Goal: Task Accomplishment & Management: Manage account settings

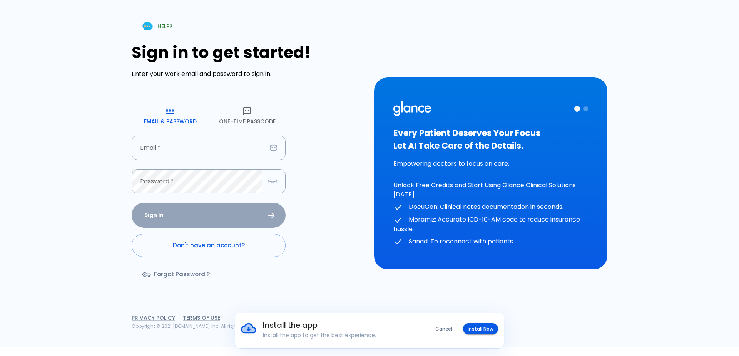
click at [134, 51] on h1 "Sign in to get started!" at bounding box center [248, 52] width 233 height 19
drag, startPoint x: 139, startPoint y: 52, endPoint x: 147, endPoint y: 54, distance: 7.9
click at [141, 52] on h1 "Sign in to get started!" at bounding box center [248, 52] width 233 height 19
click at [151, 56] on h1 "Sign in to get started!" at bounding box center [248, 52] width 233 height 19
click at [154, 59] on h1 "Sign in to get started!" at bounding box center [248, 52] width 233 height 19
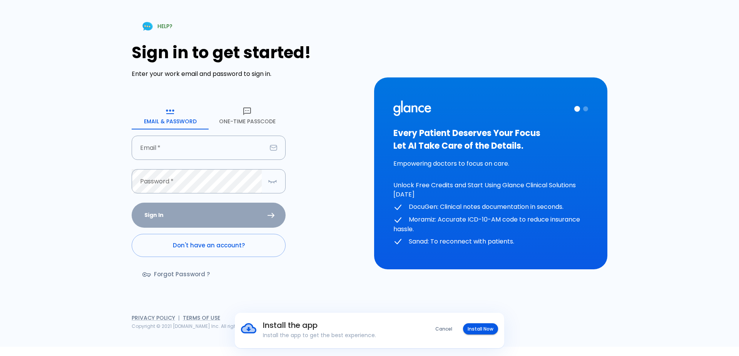
click at [158, 58] on h1 "Sign in to get started!" at bounding box center [248, 52] width 233 height 19
click at [166, 53] on h1 "Sign in to get started!" at bounding box center [248, 52] width 233 height 19
click at [171, 55] on h1 "Sign in to get started!" at bounding box center [248, 52] width 233 height 19
click at [305, 49] on h1 "Sign in to get started!" at bounding box center [248, 52] width 233 height 19
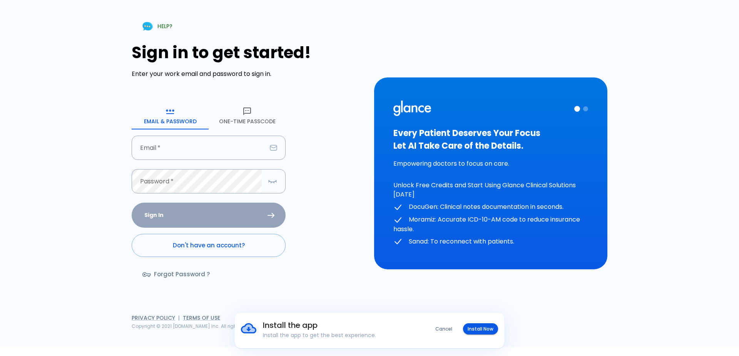
click at [307, 53] on h1 "Sign in to get started!" at bounding box center [248, 52] width 233 height 19
click at [292, 56] on h1 "Sign in to get started!" at bounding box center [248, 52] width 233 height 19
click at [283, 55] on h1 "Sign in to get started!" at bounding box center [248, 52] width 233 height 19
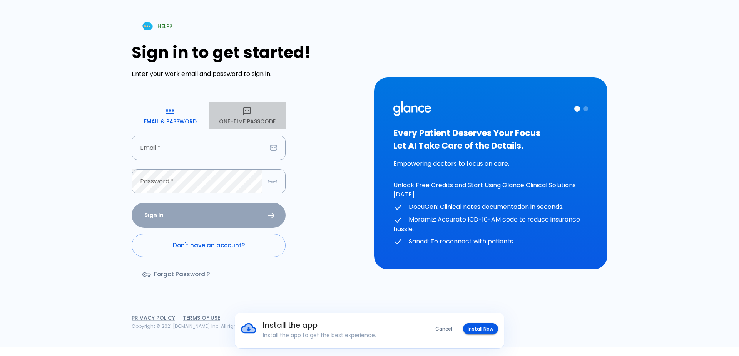
click at [264, 121] on button "One-Time Passcode" at bounding box center [247, 116] width 77 height 28
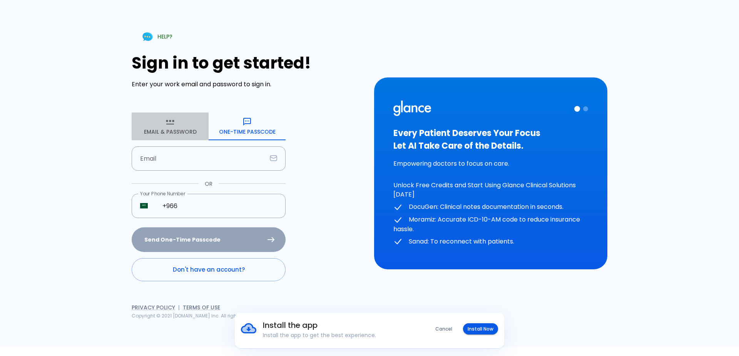
click at [190, 131] on button "Email & Password" at bounding box center [170, 126] width 77 height 28
